Goal: Information Seeking & Learning: Learn about a topic

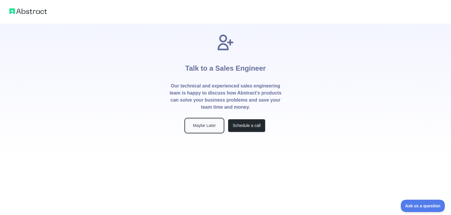
click at [207, 125] on button "Maybe Later" at bounding box center [205, 125] width 38 height 13
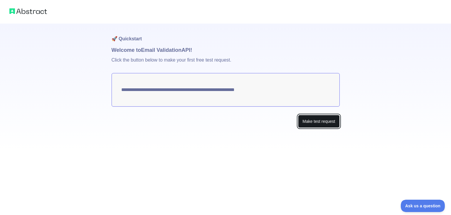
click at [315, 122] on button "Make test request" at bounding box center [318, 121] width 41 height 13
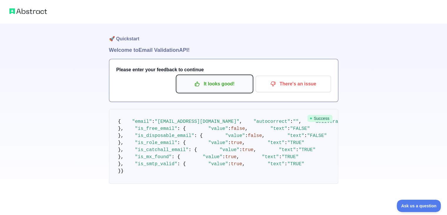
click at [222, 85] on p "It looks good!" at bounding box center [214, 84] width 66 height 10
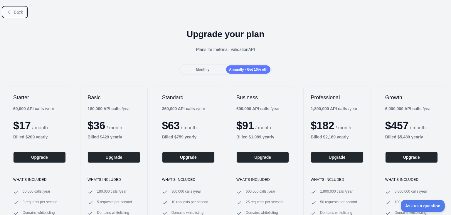
click at [16, 12] on span "Back" at bounding box center [18, 12] width 9 height 5
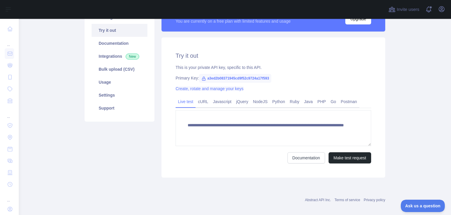
scroll to position [59, 0]
click at [205, 89] on link "Create, rotate and manage your keys" at bounding box center [210, 88] width 68 height 5
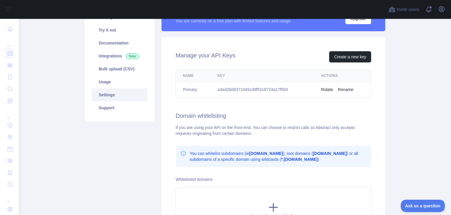
click at [282, 91] on td "a3ed2b08371945cd9f52c9724a17f593" at bounding box center [262, 90] width 103 height 16
drag, startPoint x: 289, startPoint y: 90, endPoint x: 211, endPoint y: 89, distance: 77.9
click at [211, 89] on td "a3ed2b08371945cd9f52c9724a17f593" at bounding box center [262, 90] width 103 height 16
copy td "a3ed2b08371945cd9f52c9724a17f593"
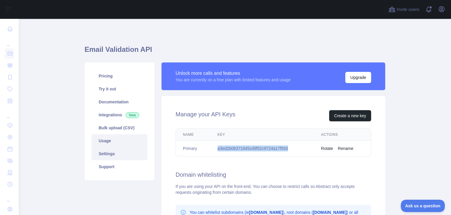
click at [107, 140] on link "Usage" at bounding box center [120, 140] width 56 height 13
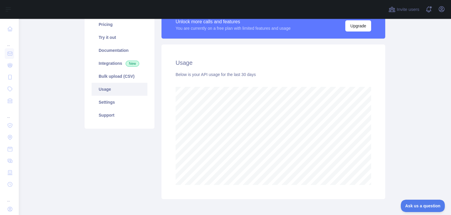
scroll to position [49, 0]
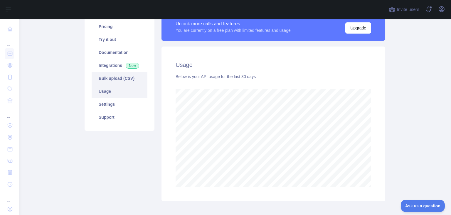
click at [110, 78] on link "Bulk upload (CSV)" at bounding box center [120, 78] width 56 height 13
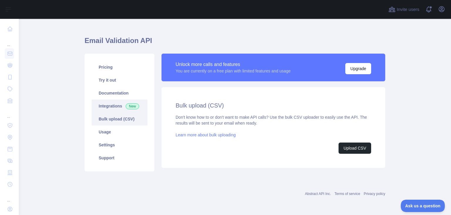
click at [103, 105] on link "Integrations New" at bounding box center [120, 105] width 56 height 13
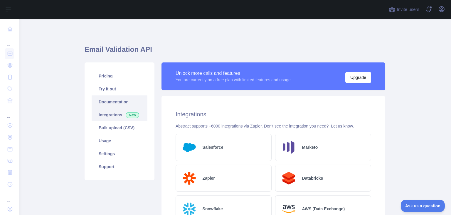
click at [113, 100] on link "Documentation" at bounding box center [120, 101] width 56 height 13
click at [104, 90] on link "Try it out" at bounding box center [120, 88] width 56 height 13
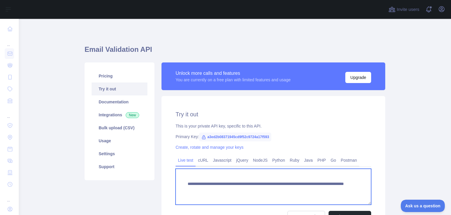
click at [219, 176] on textarea "**********" at bounding box center [274, 186] width 196 height 36
click at [185, 183] on textarea "**********" at bounding box center [274, 186] width 196 height 36
paste textarea "**********"
type textarea "**********"
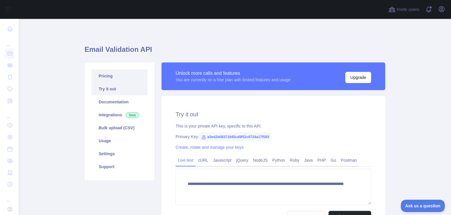
click at [109, 76] on link "Pricing" at bounding box center [120, 75] width 56 height 13
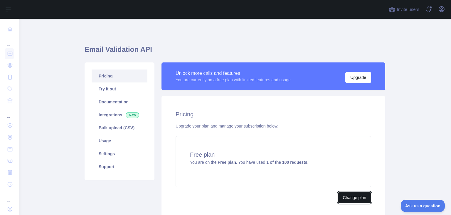
click at [349, 195] on button "Change plan" at bounding box center [354, 197] width 33 height 11
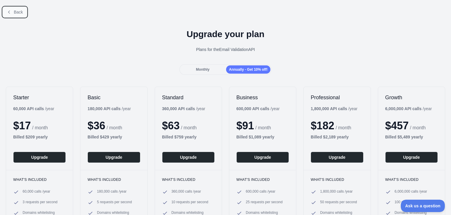
click at [21, 14] on span "Back" at bounding box center [18, 12] width 9 height 5
click at [19, 10] on span "Back" at bounding box center [18, 12] width 9 height 5
click at [206, 69] on span "Monthly" at bounding box center [203, 69] width 14 height 4
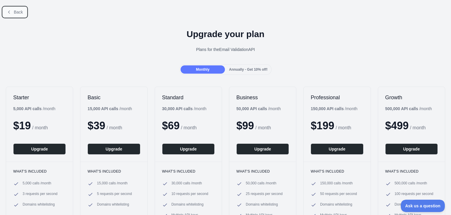
click at [18, 12] on span "Back" at bounding box center [18, 12] width 9 height 5
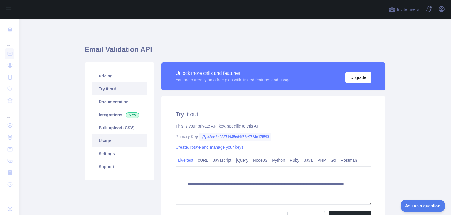
click at [104, 140] on link "Usage" at bounding box center [120, 140] width 56 height 13
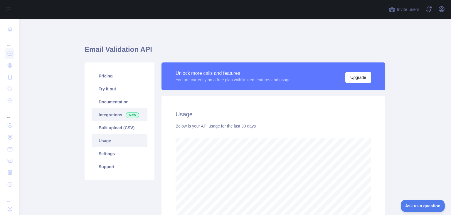
click at [107, 114] on link "Integrations New" at bounding box center [120, 114] width 56 height 13
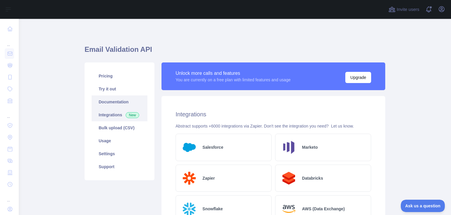
click at [108, 99] on link "Documentation" at bounding box center [120, 101] width 56 height 13
click at [109, 102] on link "Documentation" at bounding box center [120, 101] width 56 height 13
click at [119, 104] on link "Documentation" at bounding box center [120, 101] width 56 height 13
click at [106, 90] on link "Try it out" at bounding box center [120, 88] width 56 height 13
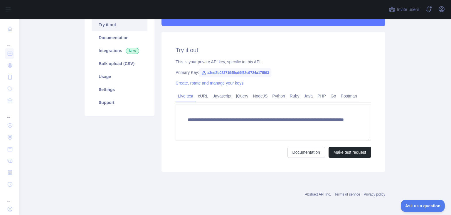
scroll to position [64, 0]
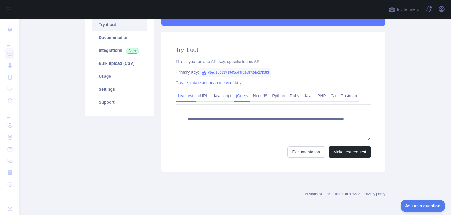
click at [243, 97] on link "jQuery" at bounding box center [242, 95] width 17 height 9
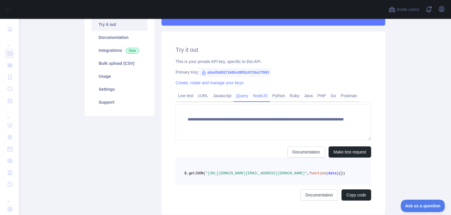
scroll to position [64, 0]
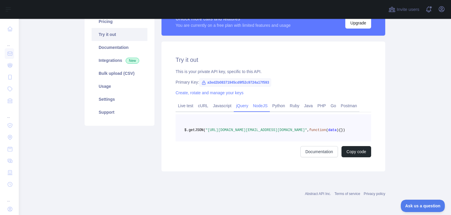
click at [260, 101] on link "NodeJS" at bounding box center [260, 105] width 19 height 9
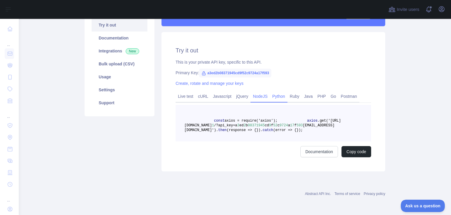
click at [276, 97] on link "Python" at bounding box center [279, 95] width 18 height 9
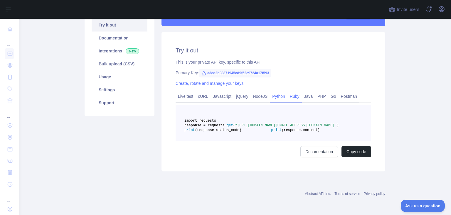
click at [293, 97] on link "Ruby" at bounding box center [295, 95] width 14 height 9
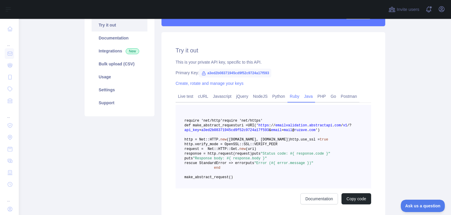
click at [308, 96] on link "Java" at bounding box center [309, 95] width 14 height 9
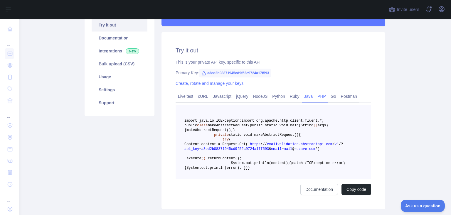
click at [316, 96] on link "PHP" at bounding box center [321, 95] width 13 height 9
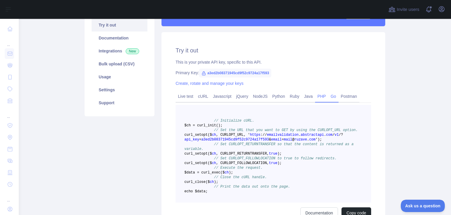
click at [329, 96] on link "Go" at bounding box center [334, 95] width 10 height 9
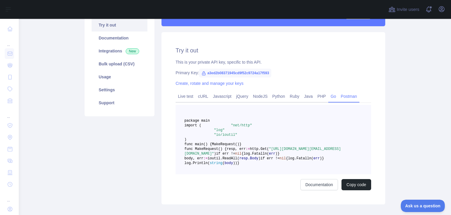
click at [339, 95] on link "Postman" at bounding box center [349, 95] width 21 height 9
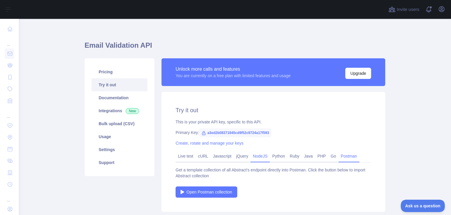
scroll to position [0, 0]
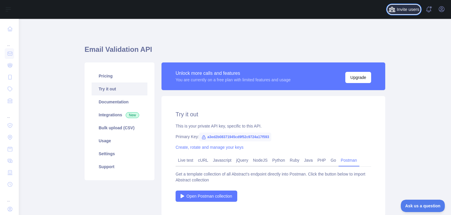
click at [405, 10] on span "Invite users" at bounding box center [408, 9] width 23 height 7
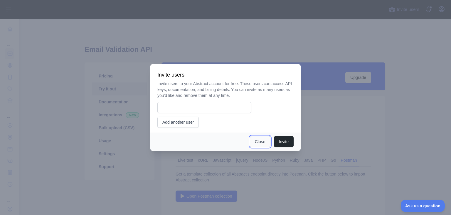
click at [260, 142] on button "Close" at bounding box center [260, 141] width 21 height 11
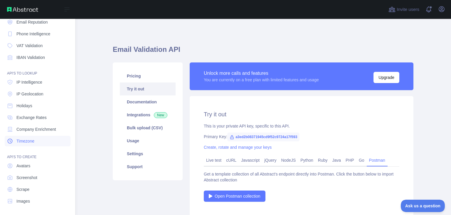
scroll to position [44, 0]
click at [25, 164] on span "Avatars" at bounding box center [23, 165] width 14 height 6
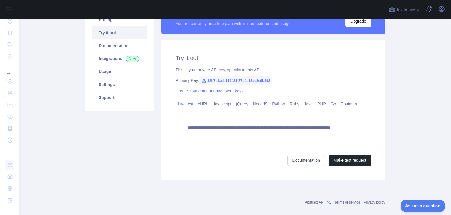
scroll to position [64, 0]
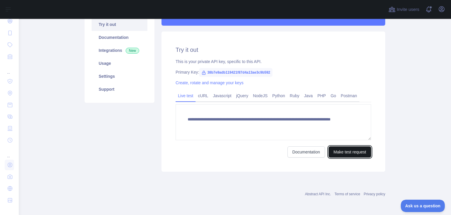
click at [338, 153] on button "Make test request" at bounding box center [350, 151] width 43 height 11
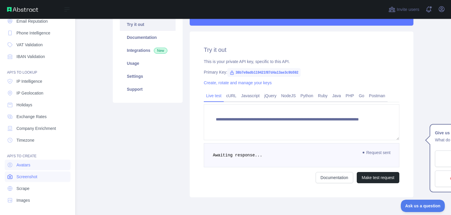
click at [24, 176] on span "Screenshot" at bounding box center [26, 176] width 21 height 6
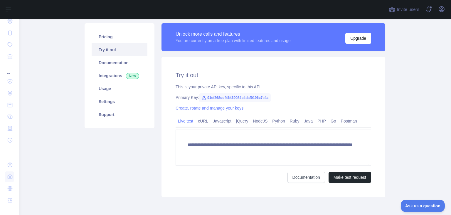
scroll to position [64, 0]
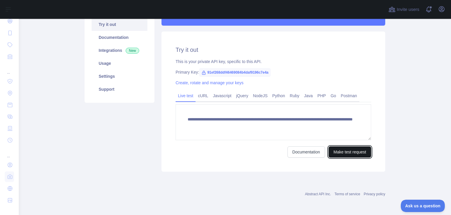
click at [336, 150] on button "Make test request" at bounding box center [350, 151] width 43 height 11
